Goal: Check status: Check status

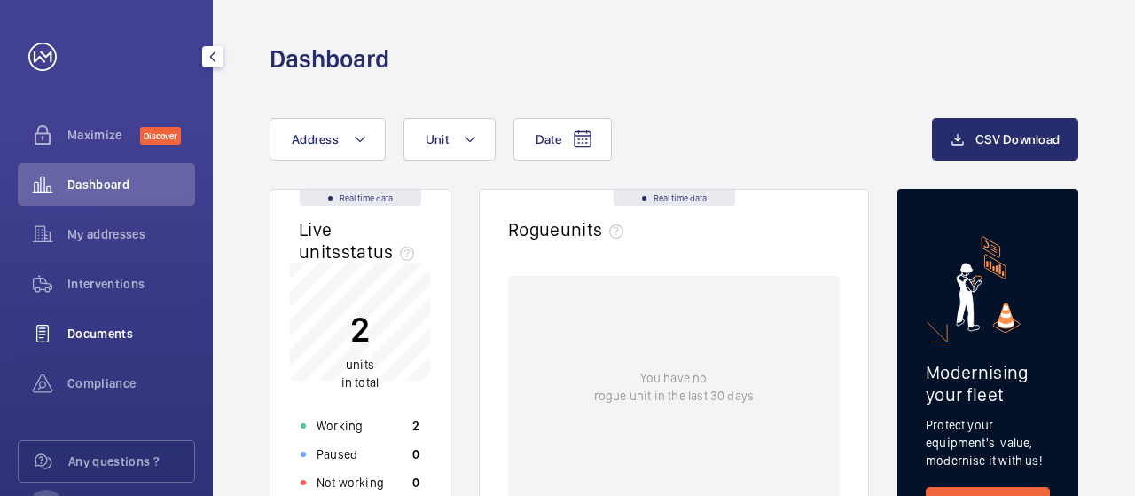
click at [110, 327] on span "Documents" at bounding box center [131, 334] width 128 height 18
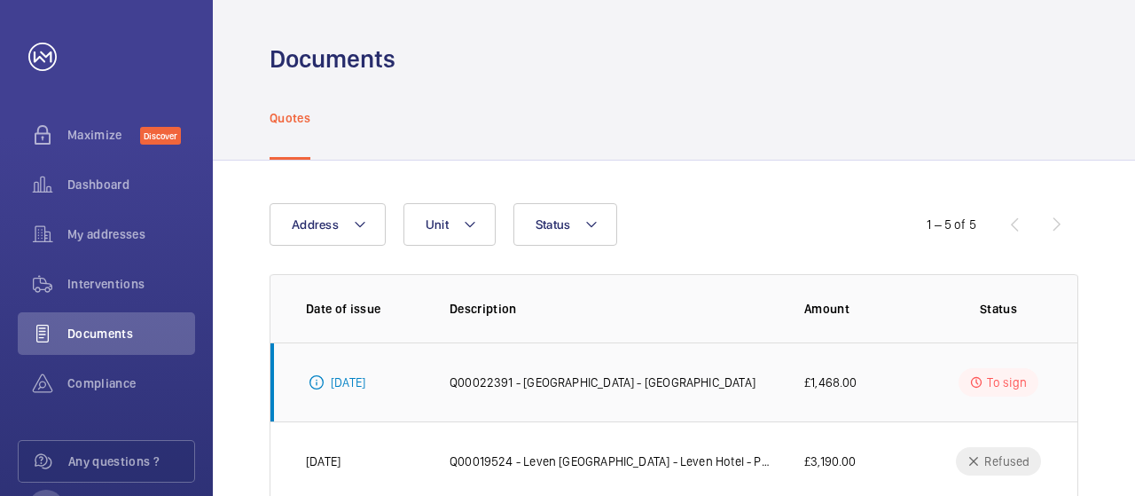
click at [358, 385] on p "[DATE]" at bounding box center [348, 382] width 35 height 18
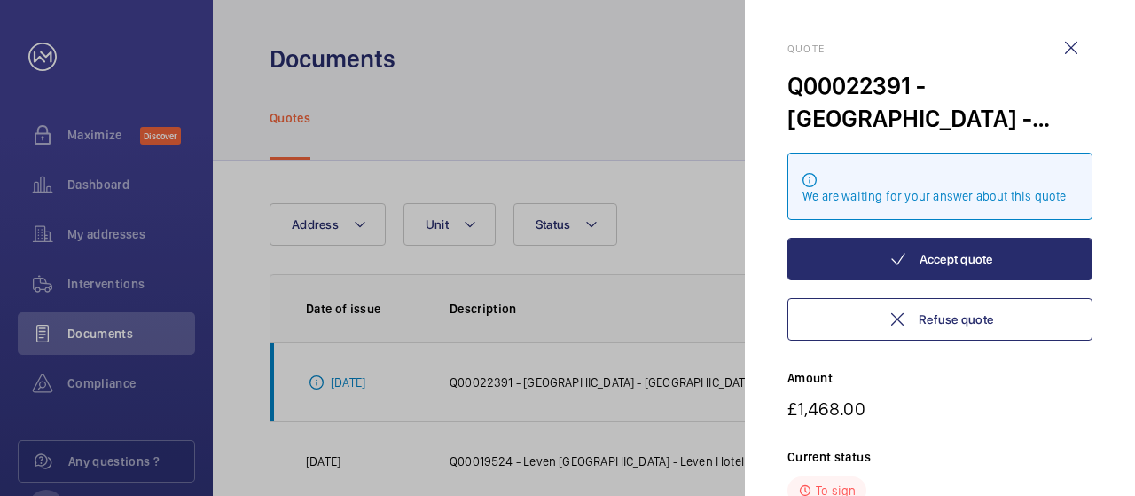
click at [607, 172] on div at bounding box center [567, 248] width 1135 height 496
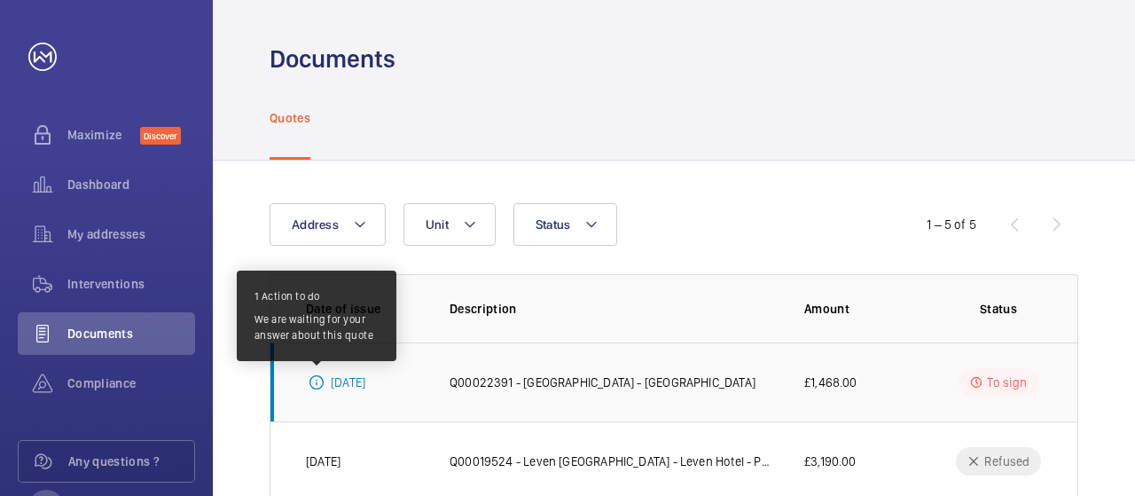
click at [317, 385] on mat-icon at bounding box center [317, 382] width 14 height 14
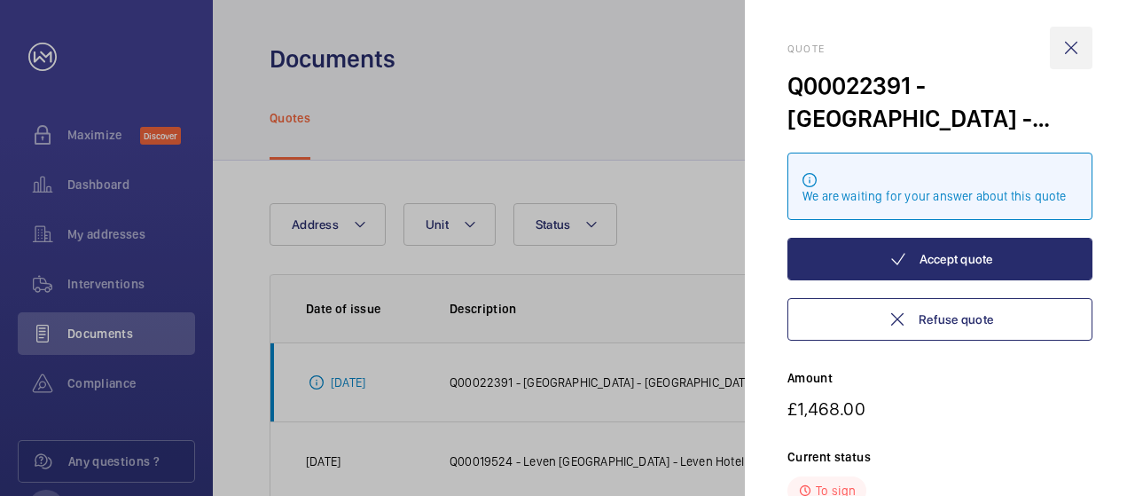
click at [1067, 51] on wm-front-icon-button at bounding box center [1071, 48] width 43 height 43
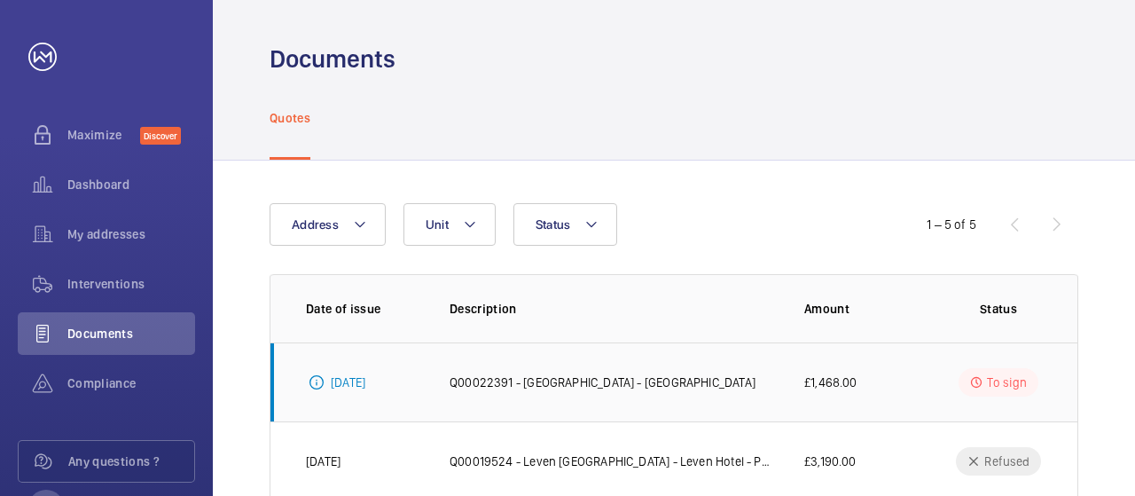
click at [1009, 373] on p "To sign" at bounding box center [1007, 382] width 40 height 18
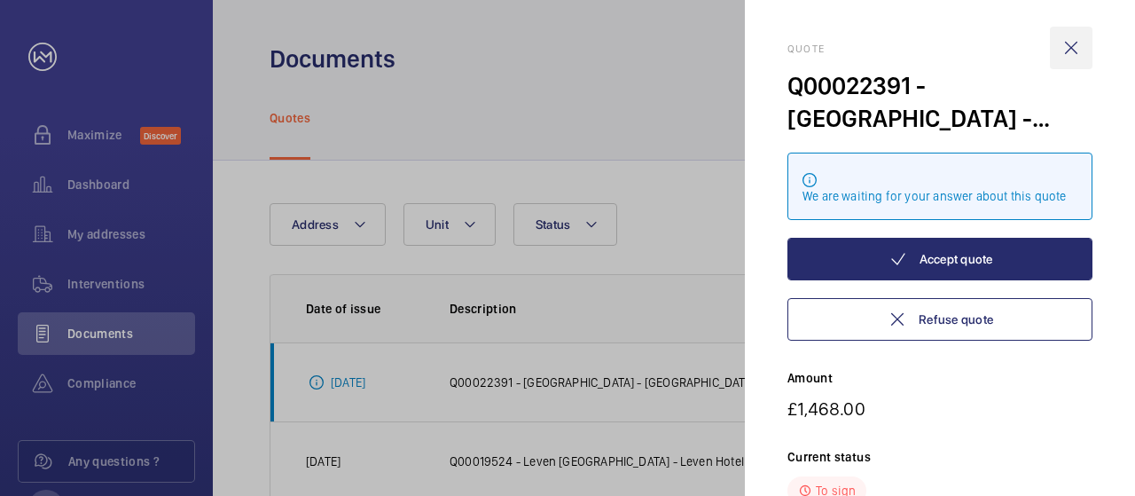
click at [1076, 48] on wm-front-icon-button at bounding box center [1071, 48] width 43 height 43
